Goal: Transaction & Acquisition: Purchase product/service

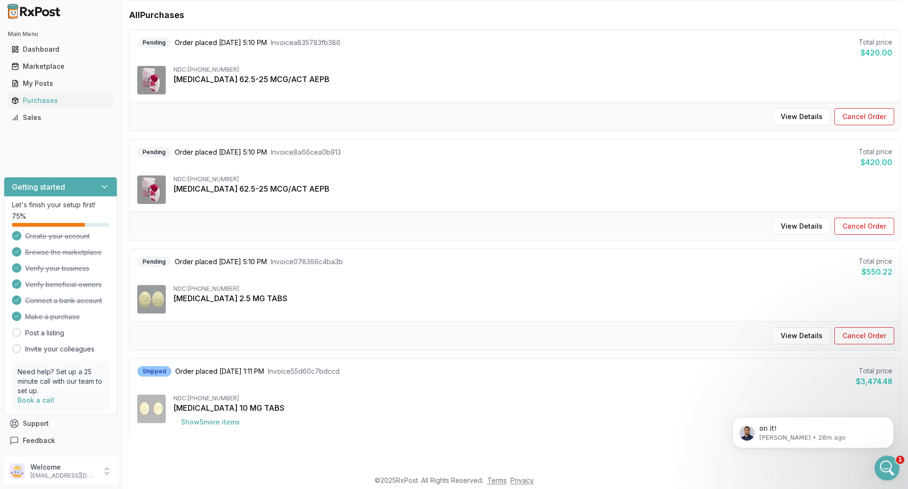
scroll to position [47, 0]
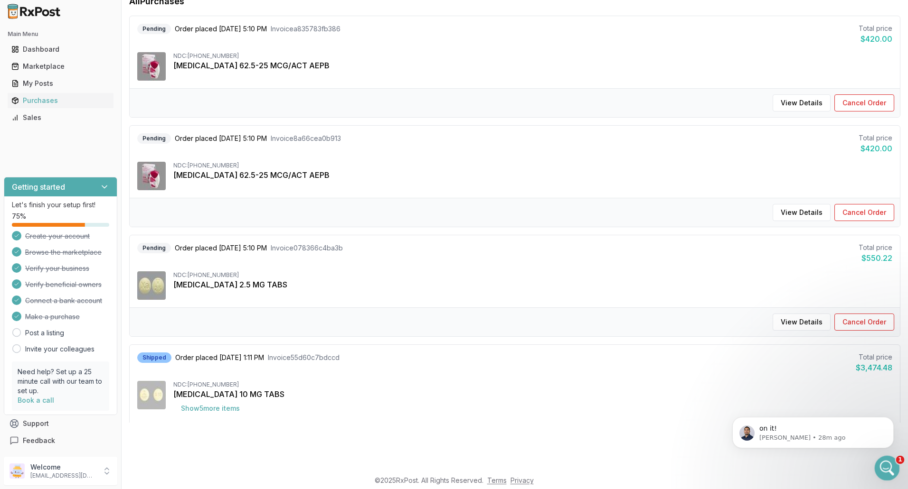
click at [889, 472] on div "Open Intercom Messenger" at bounding box center [885, 466] width 31 height 31
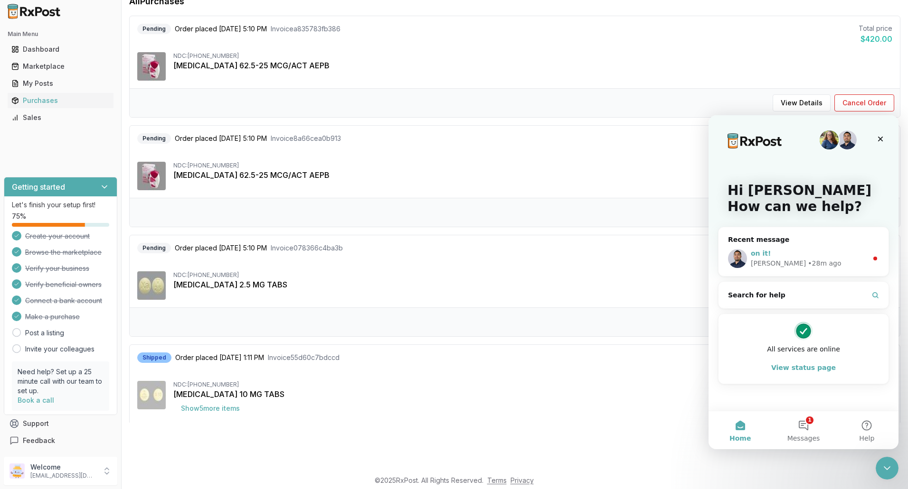
click at [819, 245] on div "on it! [PERSON_NAME] • 28m ago" at bounding box center [803, 258] width 170 height 35
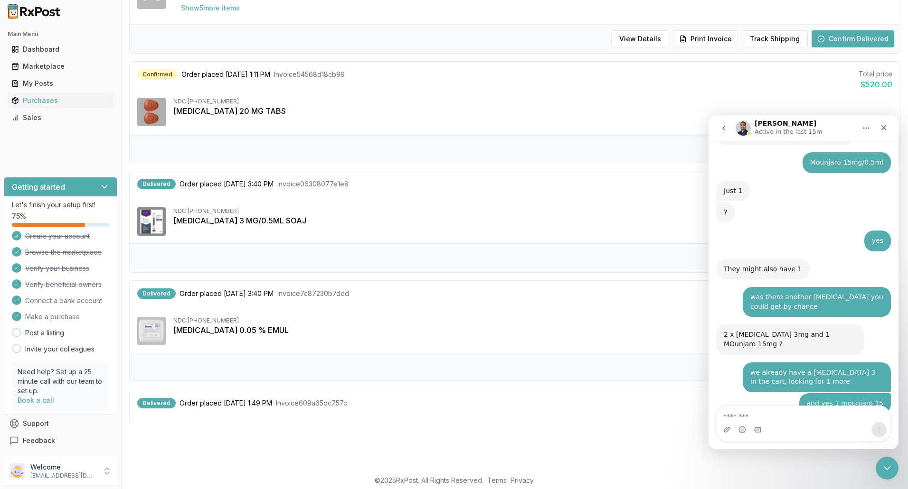
scroll to position [665, 0]
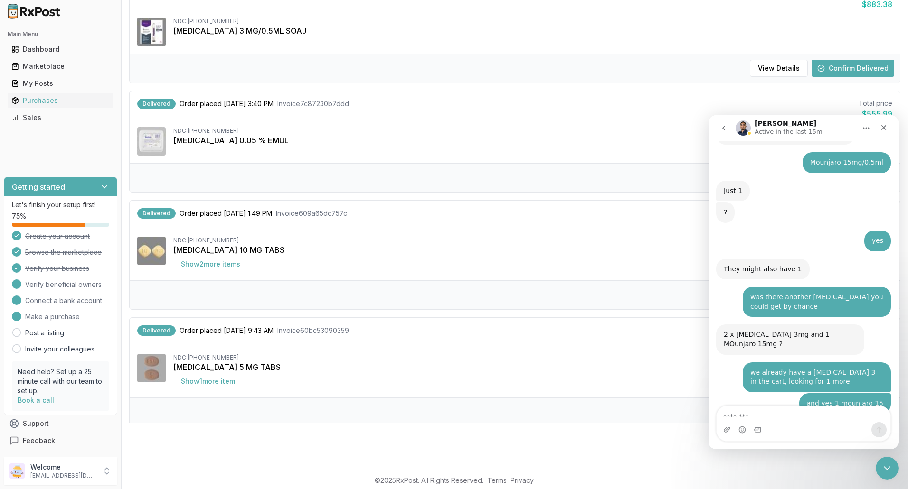
click at [315, 421] on div "View Details Confirm Delivered" at bounding box center [515, 412] width 770 height 29
click at [888, 130] on div "Close" at bounding box center [883, 127] width 17 height 17
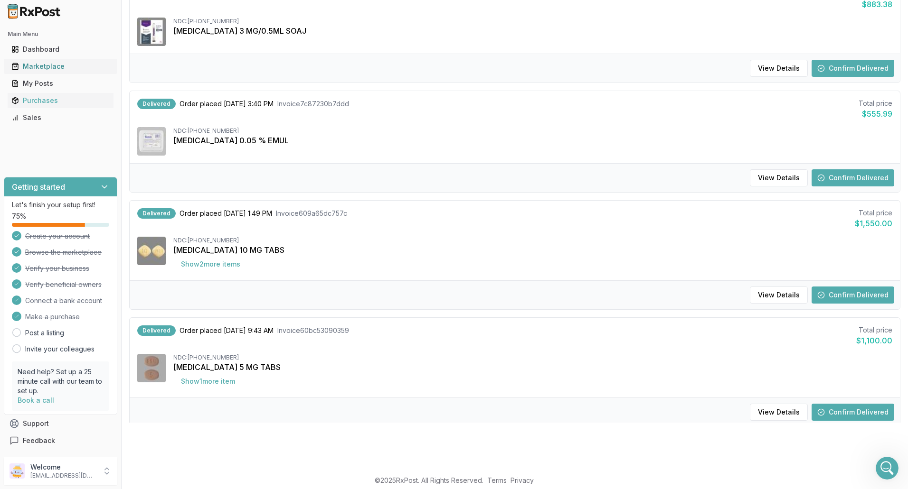
drag, startPoint x: 61, startPoint y: 61, endPoint x: 113, endPoint y: 59, distance: 52.3
click at [61, 61] on link "Marketplace" at bounding box center [61, 66] width 106 height 17
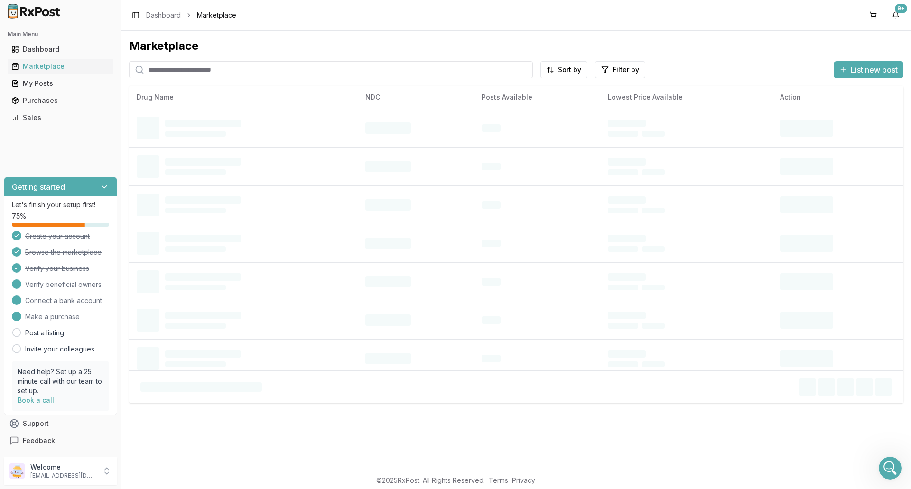
click at [185, 68] on input "search" at bounding box center [331, 69] width 404 height 17
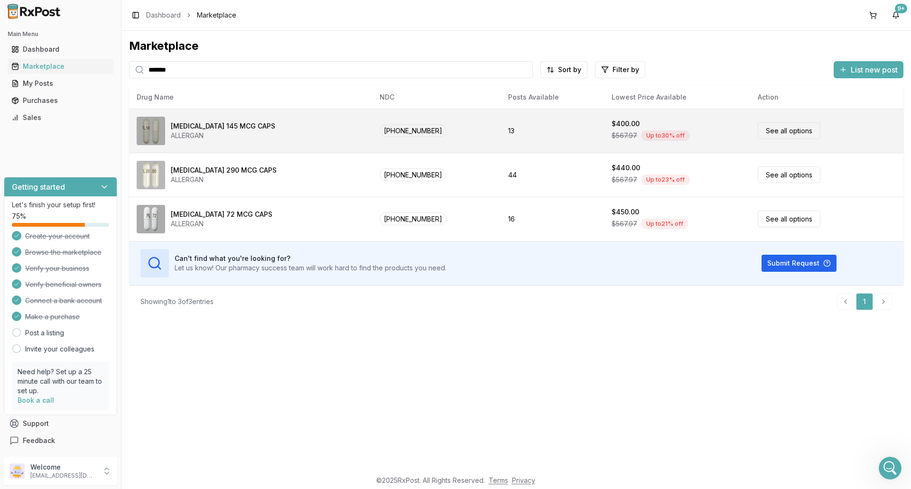
type input "*******"
click at [328, 130] on div "[MEDICAL_DATA] 145 MCG CAPS ALLERGAN" at bounding box center [251, 131] width 228 height 28
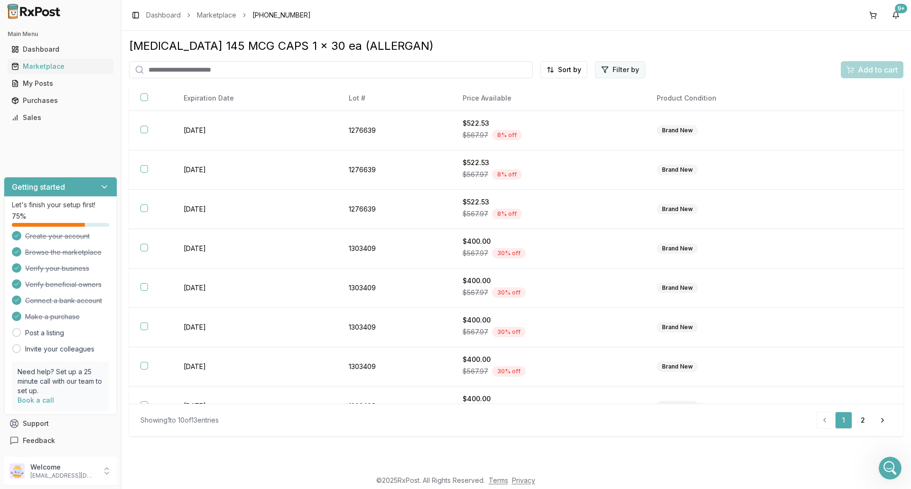
click at [620, 69] on html "Main Menu Dashboard Marketplace My Posts Purchases Sales Getting started Let's …" at bounding box center [455, 244] width 911 height 489
click at [543, 69] on html "Main Menu Dashboard Marketplace My Posts Purchases Sales Getting started Let's …" at bounding box center [455, 244] width 911 height 489
click at [551, 69] on html "Main Menu Dashboard Marketplace My Posts Purchases Sales Getting started Let's …" at bounding box center [455, 244] width 911 height 489
click at [551, 103] on div "Price (Low to High)" at bounding box center [541, 105] width 90 height 15
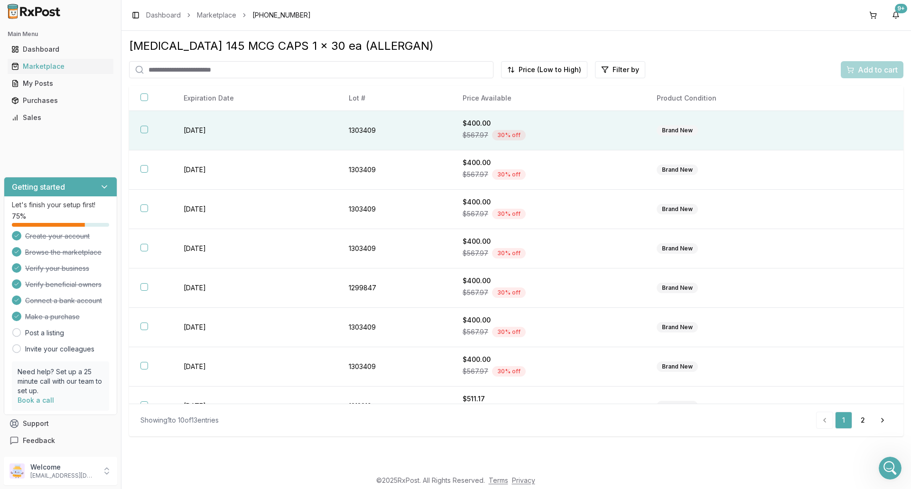
click at [429, 132] on td "1303409" at bounding box center [395, 130] width 114 height 39
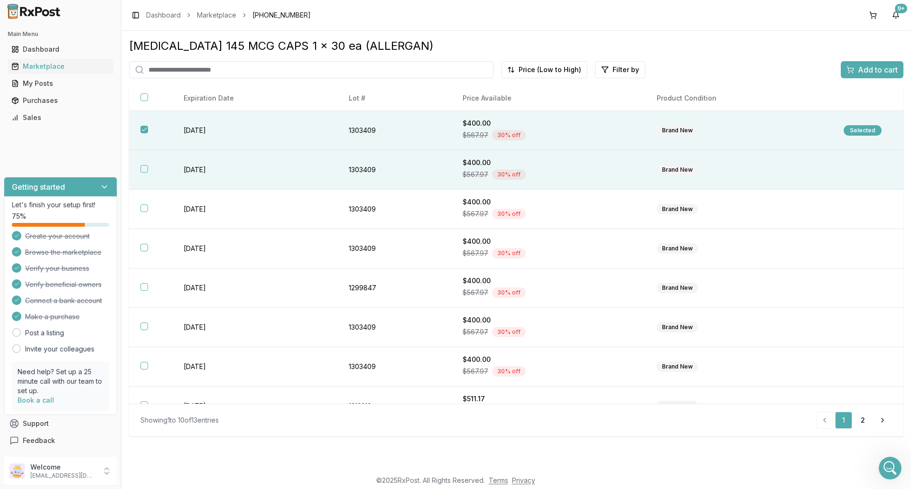
click at [429, 166] on td "1303409" at bounding box center [395, 169] width 114 height 39
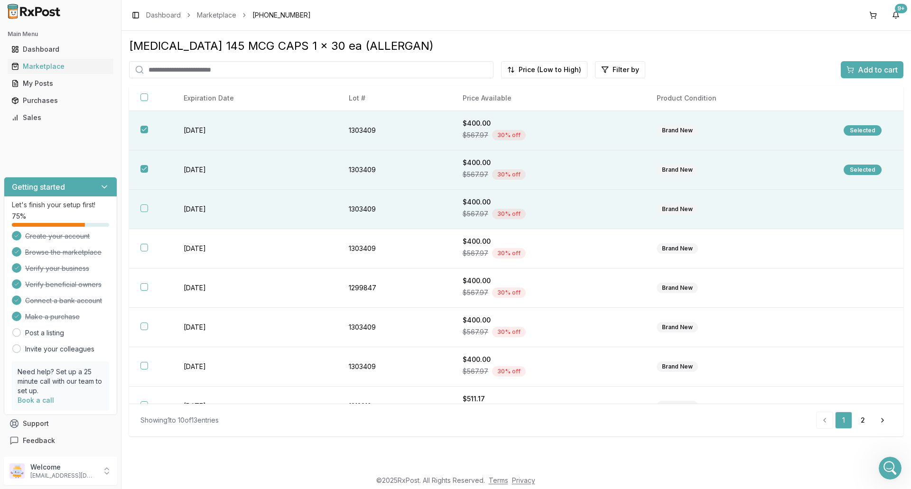
click at [424, 217] on td "1303409" at bounding box center [395, 209] width 114 height 39
click at [876, 70] on span "Add to cart" at bounding box center [878, 69] width 40 height 11
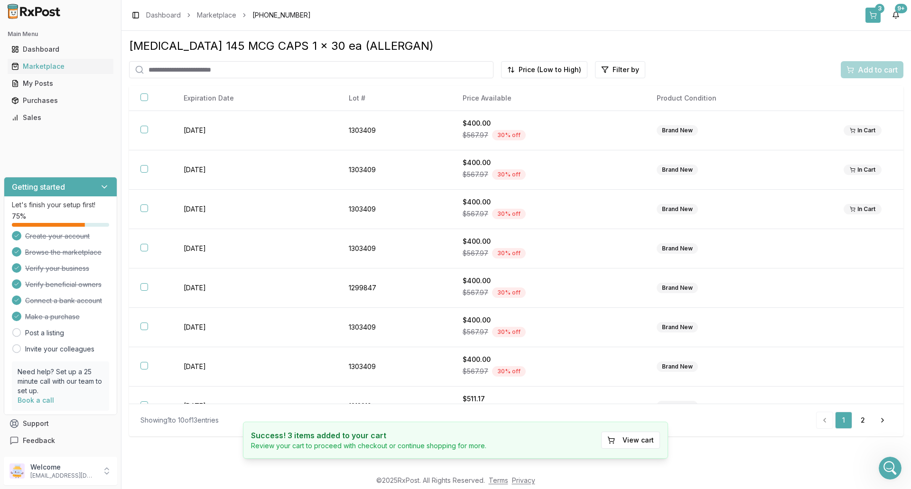
click at [870, 19] on button "3" at bounding box center [873, 15] width 15 height 15
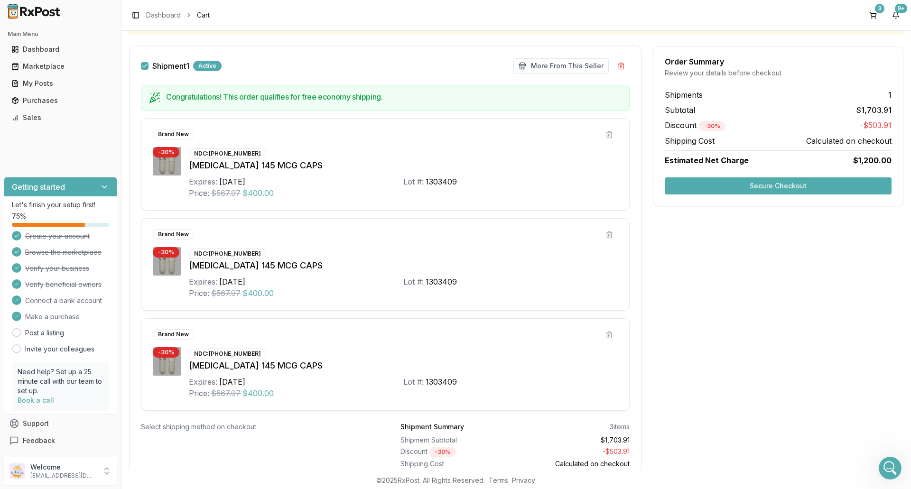
scroll to position [87, 0]
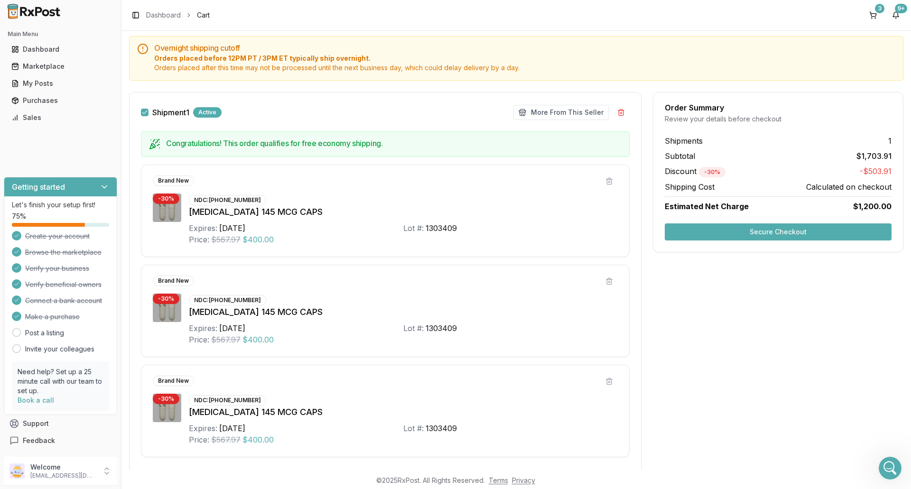
click at [775, 229] on button "Secure Checkout" at bounding box center [778, 232] width 227 height 17
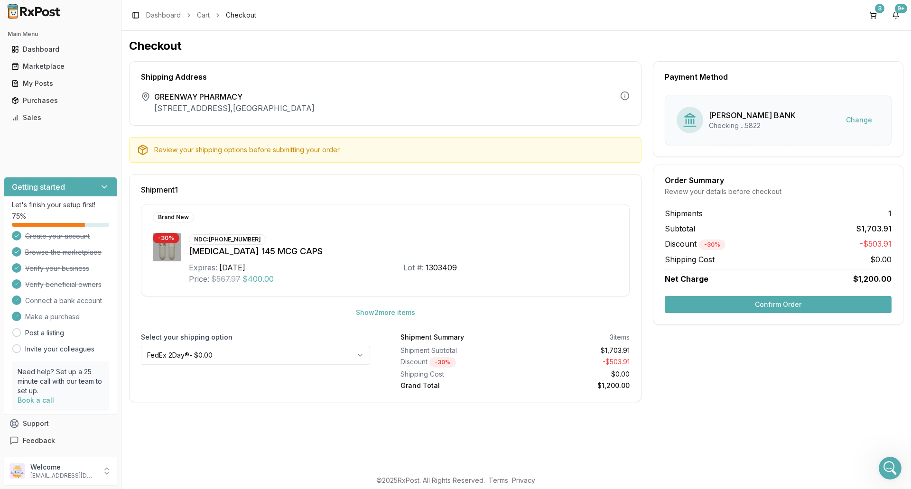
click at [776, 306] on button "Confirm Order" at bounding box center [778, 304] width 227 height 17
